Goal: Navigation & Orientation: Go to known website

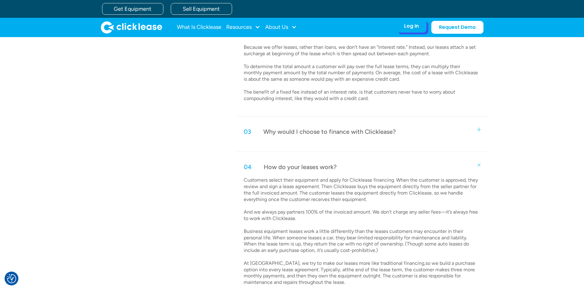
click at [409, 26] on div "Log In" at bounding box center [411, 26] width 15 height 6
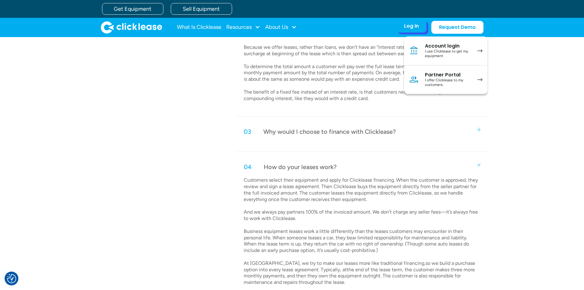
click at [442, 51] on div "I use Clicklease to get my equipment" at bounding box center [448, 54] width 46 height 10
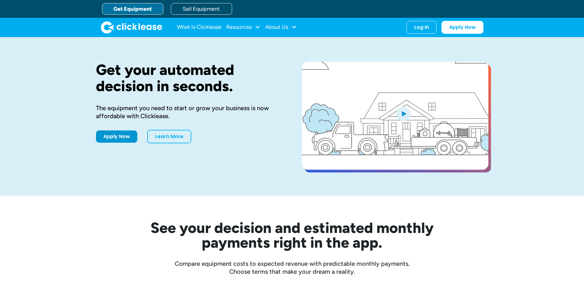
click at [117, 137] on link "Apply Now" at bounding box center [116, 136] width 41 height 12
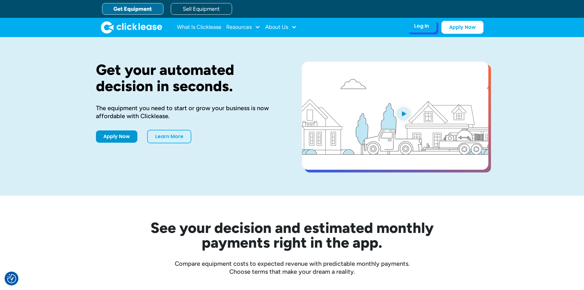
click at [414, 28] on div "Log In" at bounding box center [421, 26] width 15 height 6
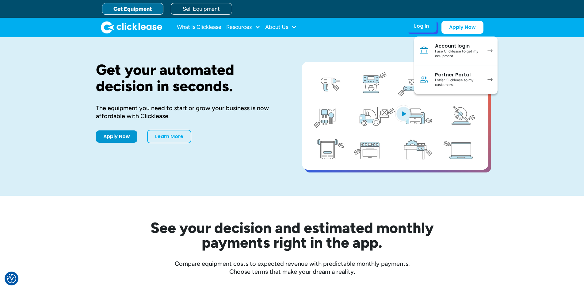
click at [442, 51] on div "I use Clicklease to get my equipment" at bounding box center [458, 54] width 46 height 10
